Goal: Task Accomplishment & Management: Manage account settings

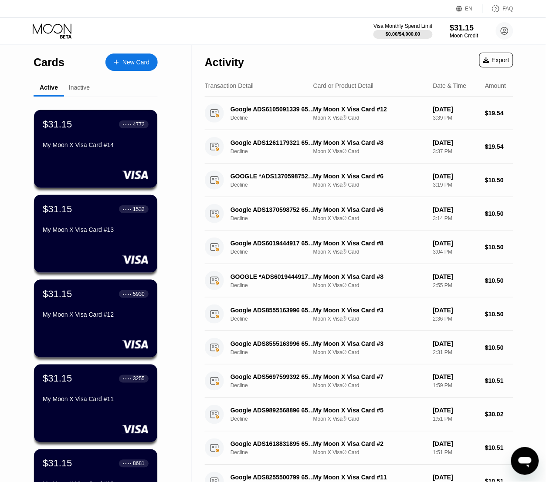
drag, startPoint x: 119, startPoint y: 12, endPoint x: 106, endPoint y: 6, distance: 14.6
click at [119, 13] on div "EN Language Select an item Save FAQ" at bounding box center [273, 9] width 546 height 18
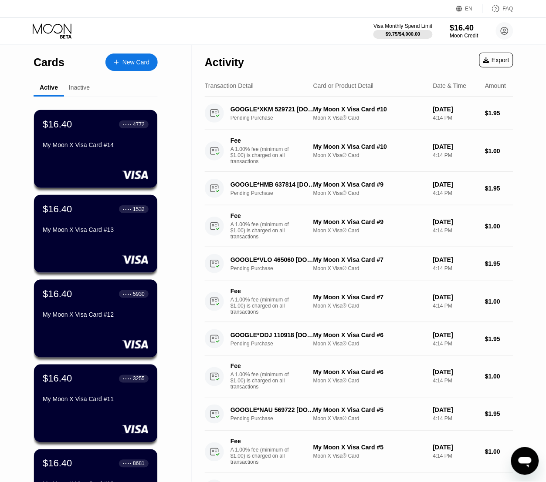
click at [242, 24] on div "Visa Monthly Spend Limit $9.75 / $4,000.00 $16.40 Moon Credit Tin Thong thongti…" at bounding box center [273, 31] width 546 height 26
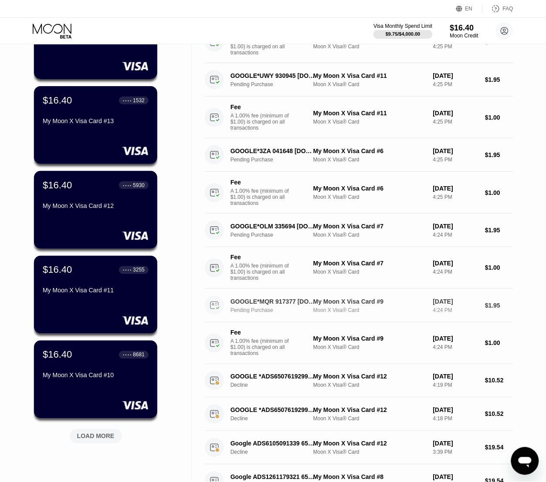
scroll to position [54, 0]
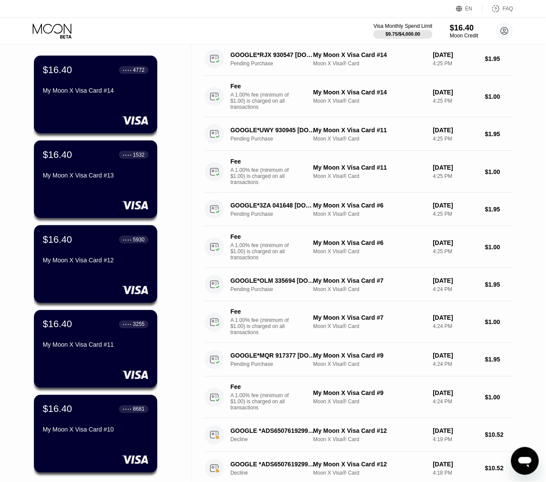
click at [173, 21] on div "Visa Monthly Spend Limit $9.75 / $4,000.00 $16.40 Moon Credit Tin Thong thongti…" at bounding box center [273, 31] width 546 height 26
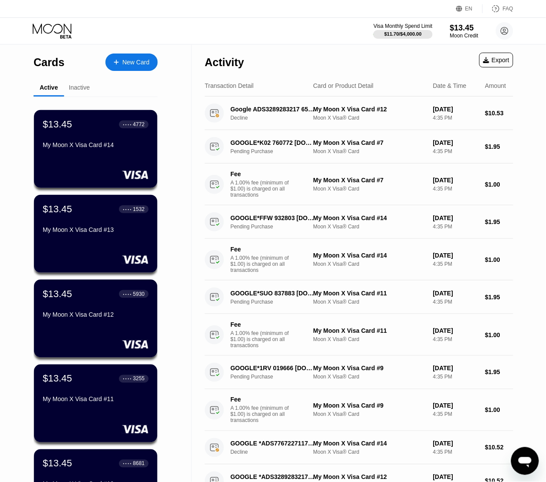
click at [271, 67] on div "Activity Export" at bounding box center [359, 60] width 308 height 30
click at [166, 35] on div "Visa Monthly Spend Limit $11.70 / $4,000.00 $13.45 Moon Credit Tin Thong thongt…" at bounding box center [273, 31] width 546 height 26
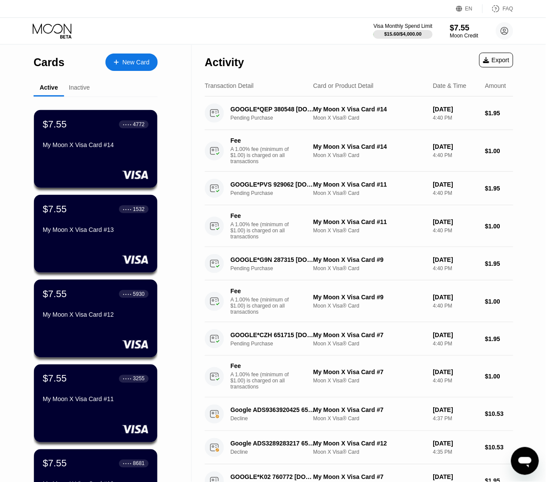
click at [172, 34] on div "Visa Monthly Spend Limit $15.60 / $4,000.00 $7.55 Moon Credit Tin Thong thongti…" at bounding box center [273, 31] width 546 height 26
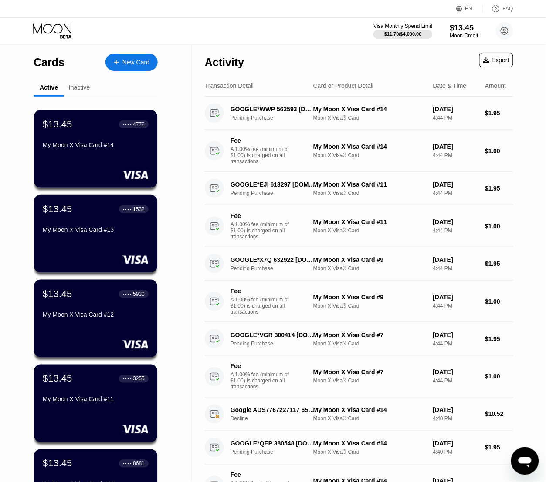
click at [181, 24] on div "Visa Monthly Spend Limit $11.70 / $4,000.00 $13.45 Moon Credit Tin Thong thongt…" at bounding box center [273, 31] width 546 height 26
click at [272, 67] on div "Activity Export" at bounding box center [359, 60] width 308 height 30
click at [263, 56] on div "Activity Export" at bounding box center [359, 60] width 308 height 30
